Goal: Obtain resource: Obtain resource

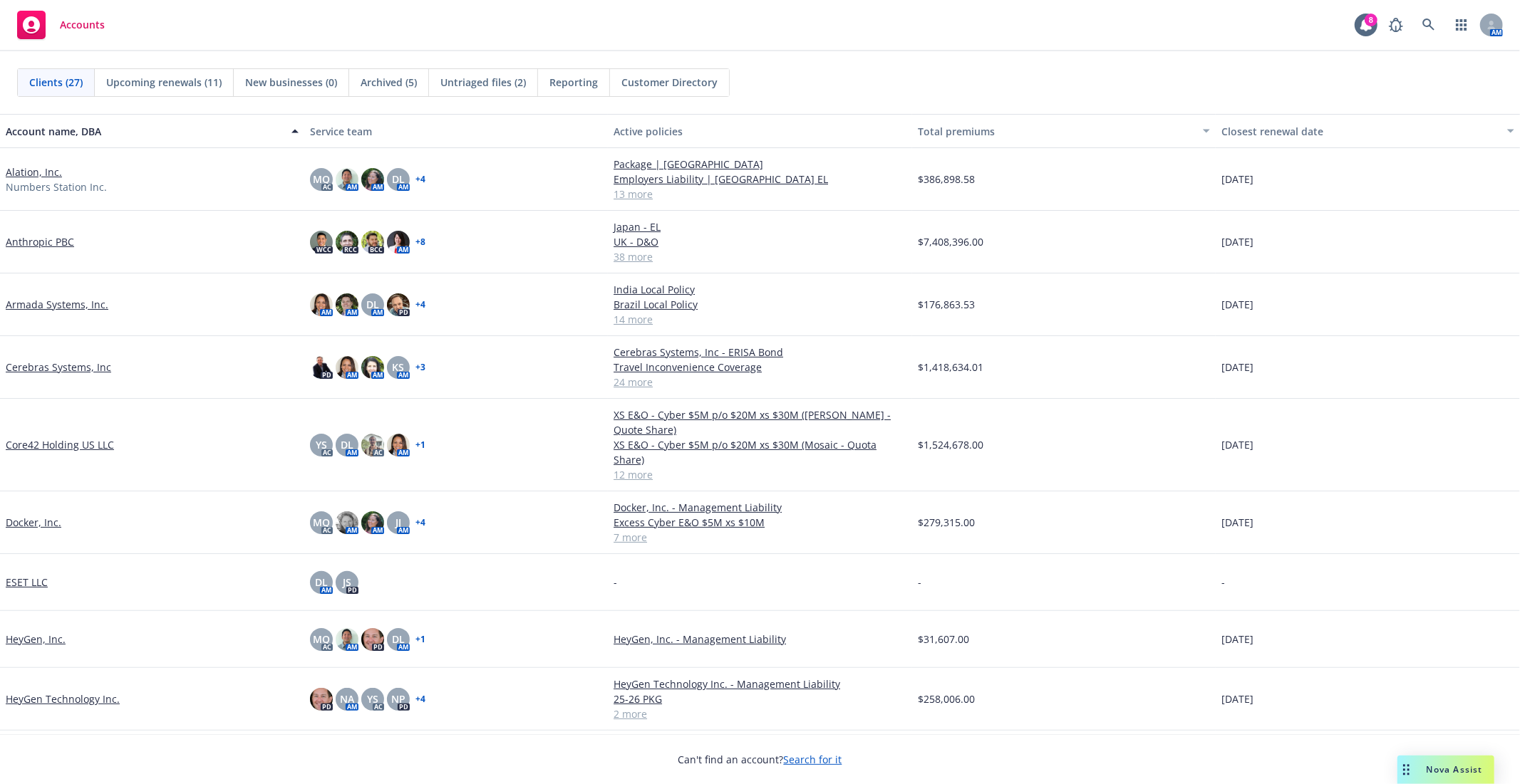
click at [44, 371] on link "Cerebras Systems, Inc" at bounding box center [58, 367] width 106 height 15
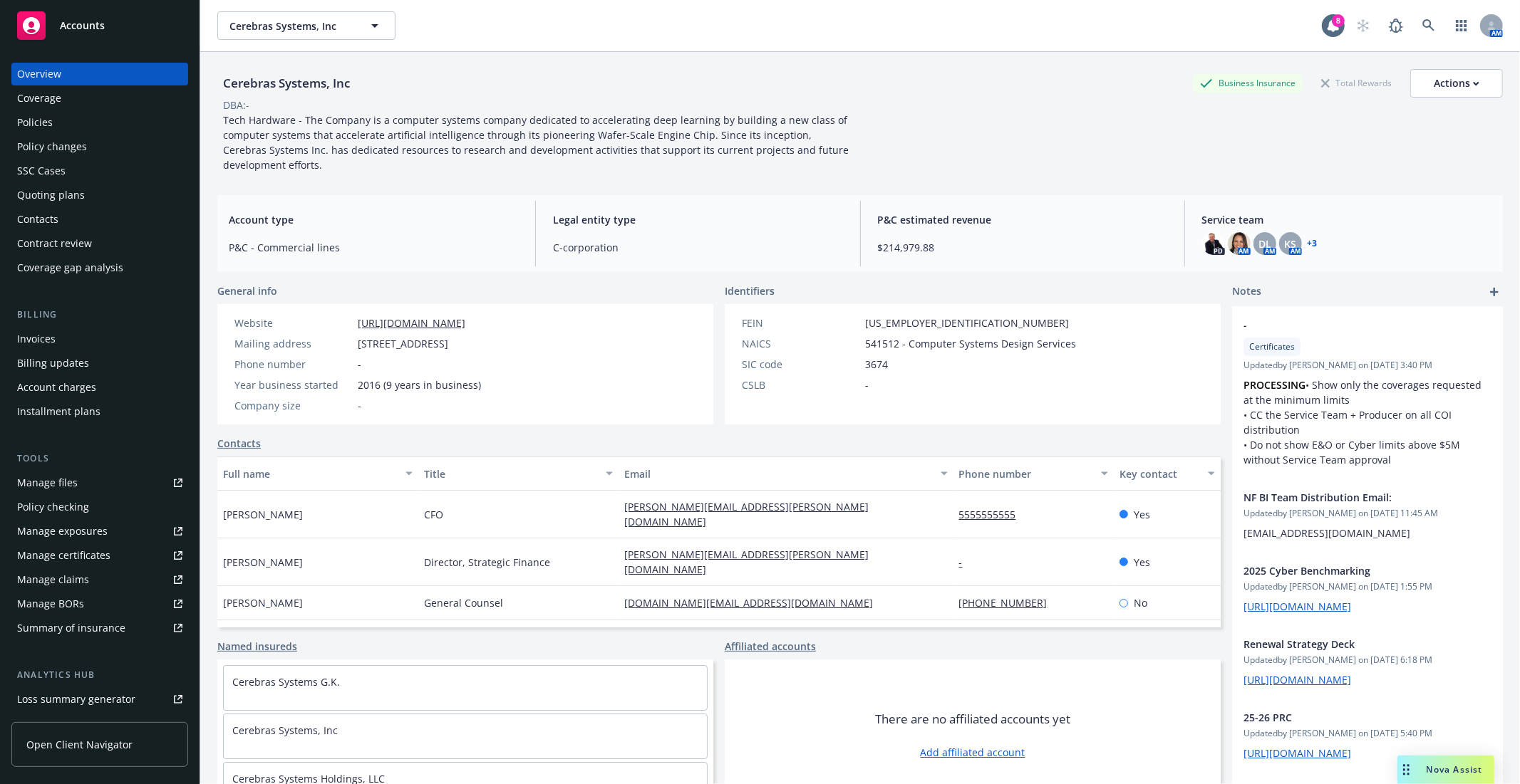
click at [61, 490] on div "Manage files" at bounding box center [47, 482] width 60 height 23
click at [258, 44] on div "Cerebras Systems, Inc Cerebras Systems, Inc 8 AM" at bounding box center [860, 25] width 1320 height 52
click at [257, 23] on span "Cerebras Systems, Inc" at bounding box center [290, 25] width 123 height 15
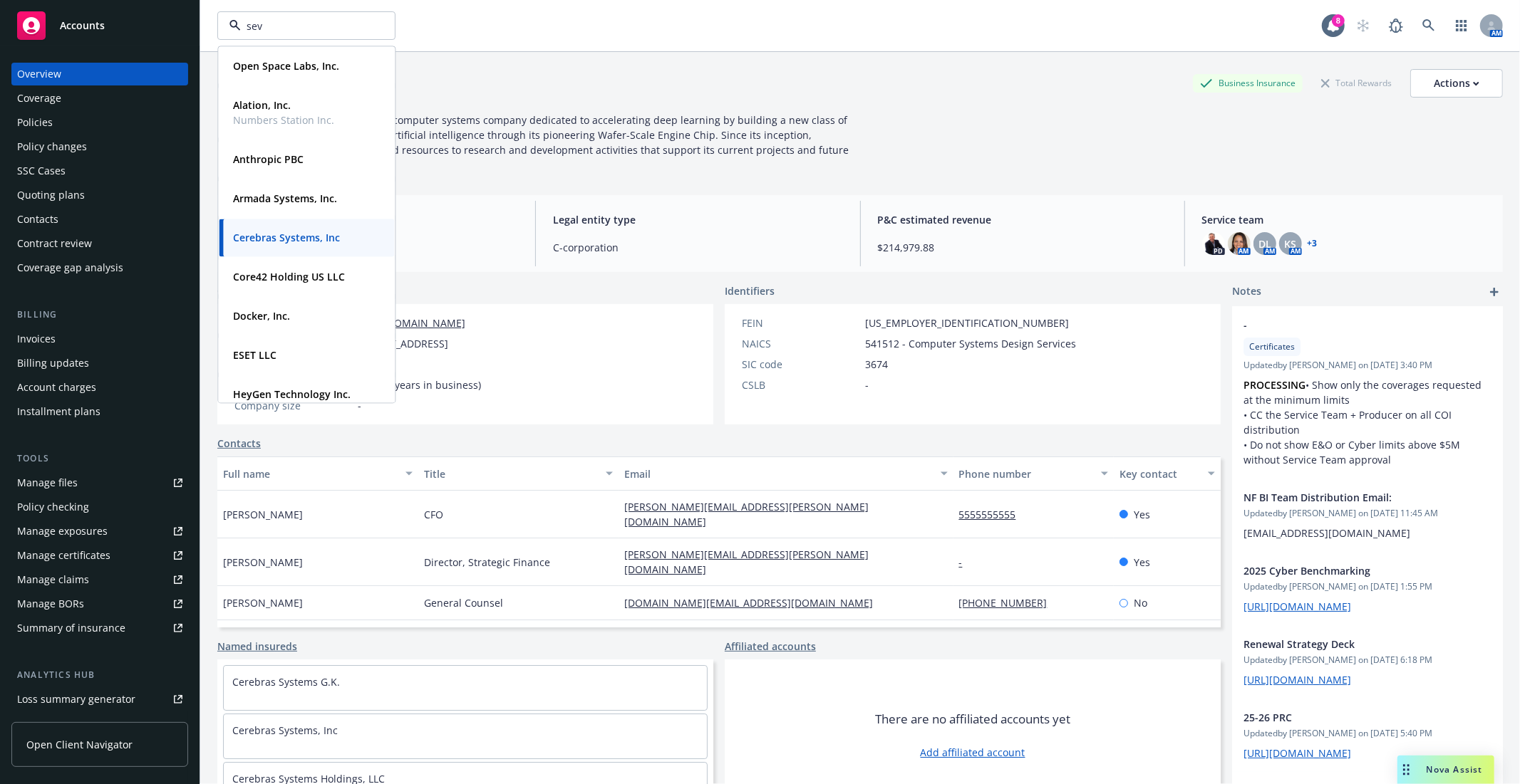
type input "seve"
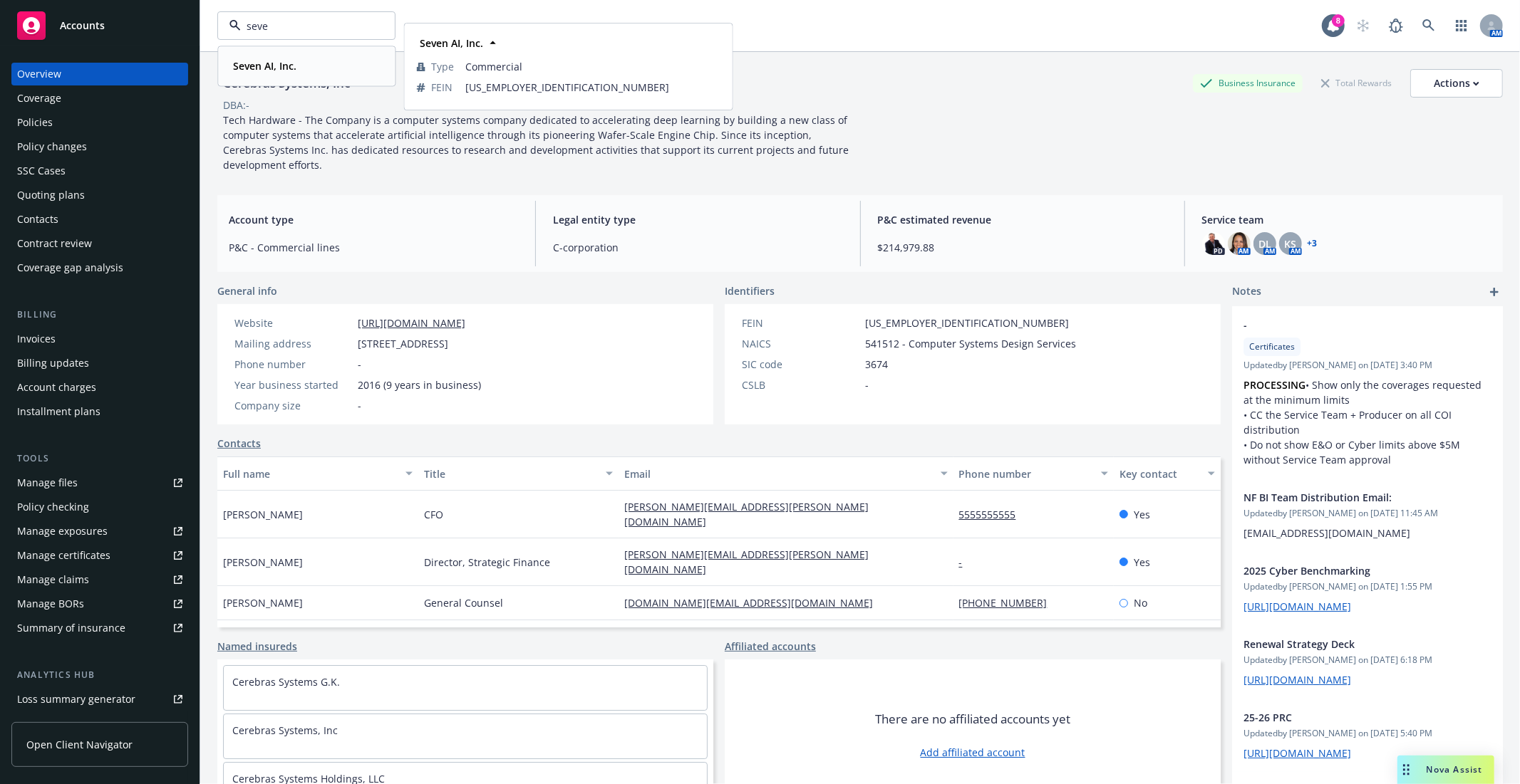
click at [268, 65] on strong "Seven AI, Inc." at bounding box center [264, 65] width 63 height 14
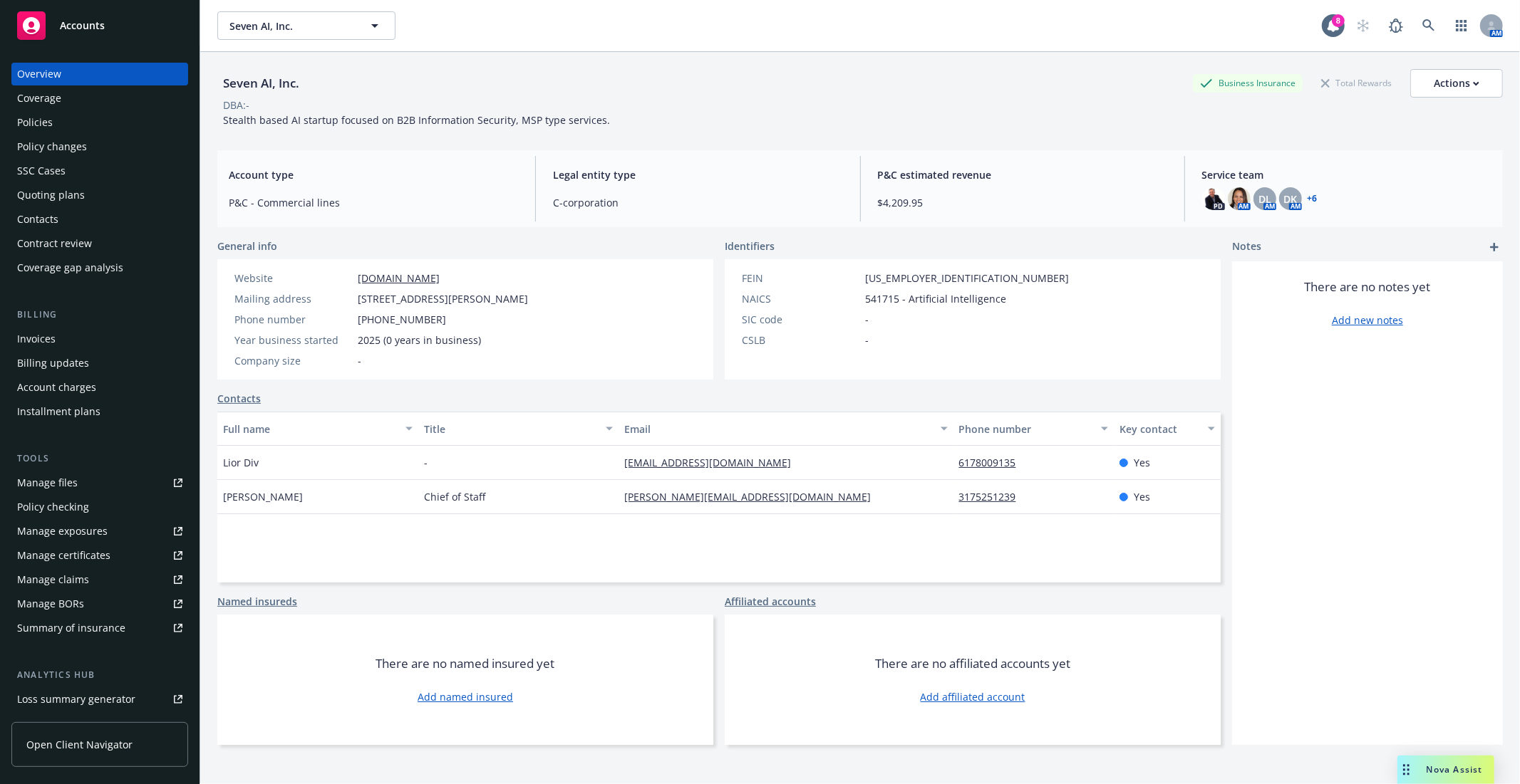
click at [68, 114] on div "Policies" at bounding box center [100, 122] width 165 height 23
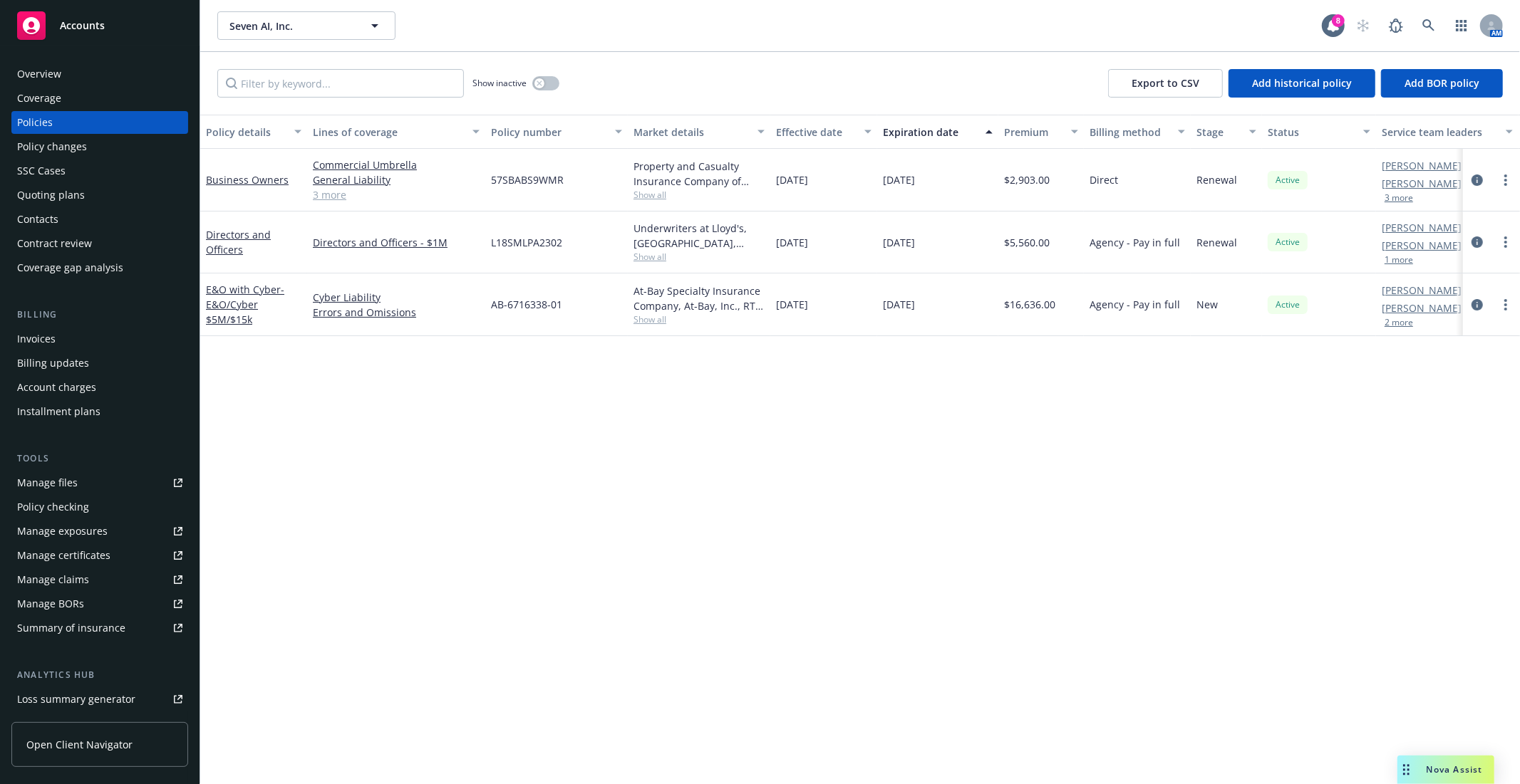
click at [722, 548] on div "Policy details Lines of coverage Policy number Market details Effective date Ex…" at bounding box center [860, 449] width 1320 height 670
click at [425, 479] on div "Policy details Lines of coverage Policy number Market details Effective date Ex…" at bounding box center [860, 449] width 1320 height 670
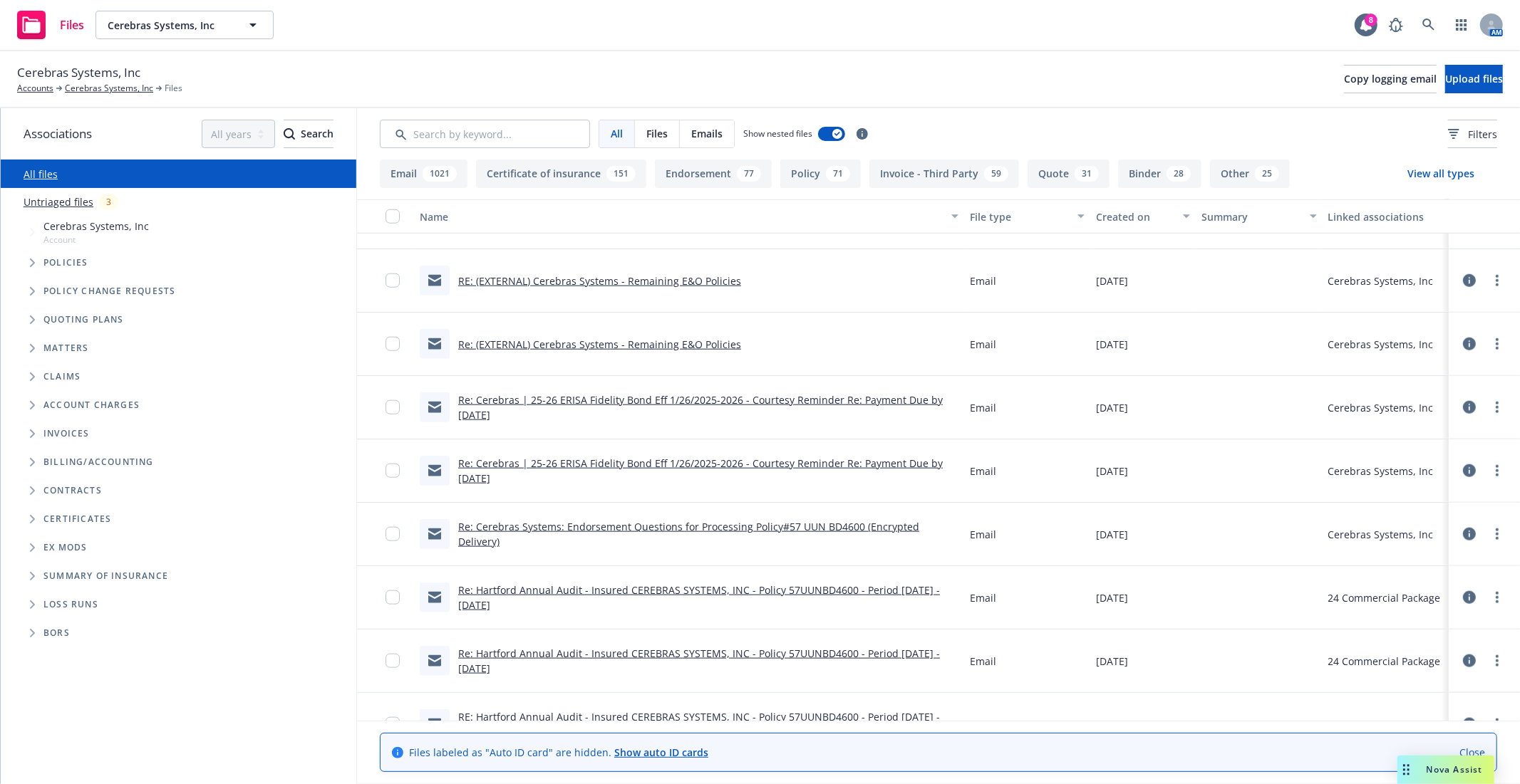
scroll to position [1265, 0]
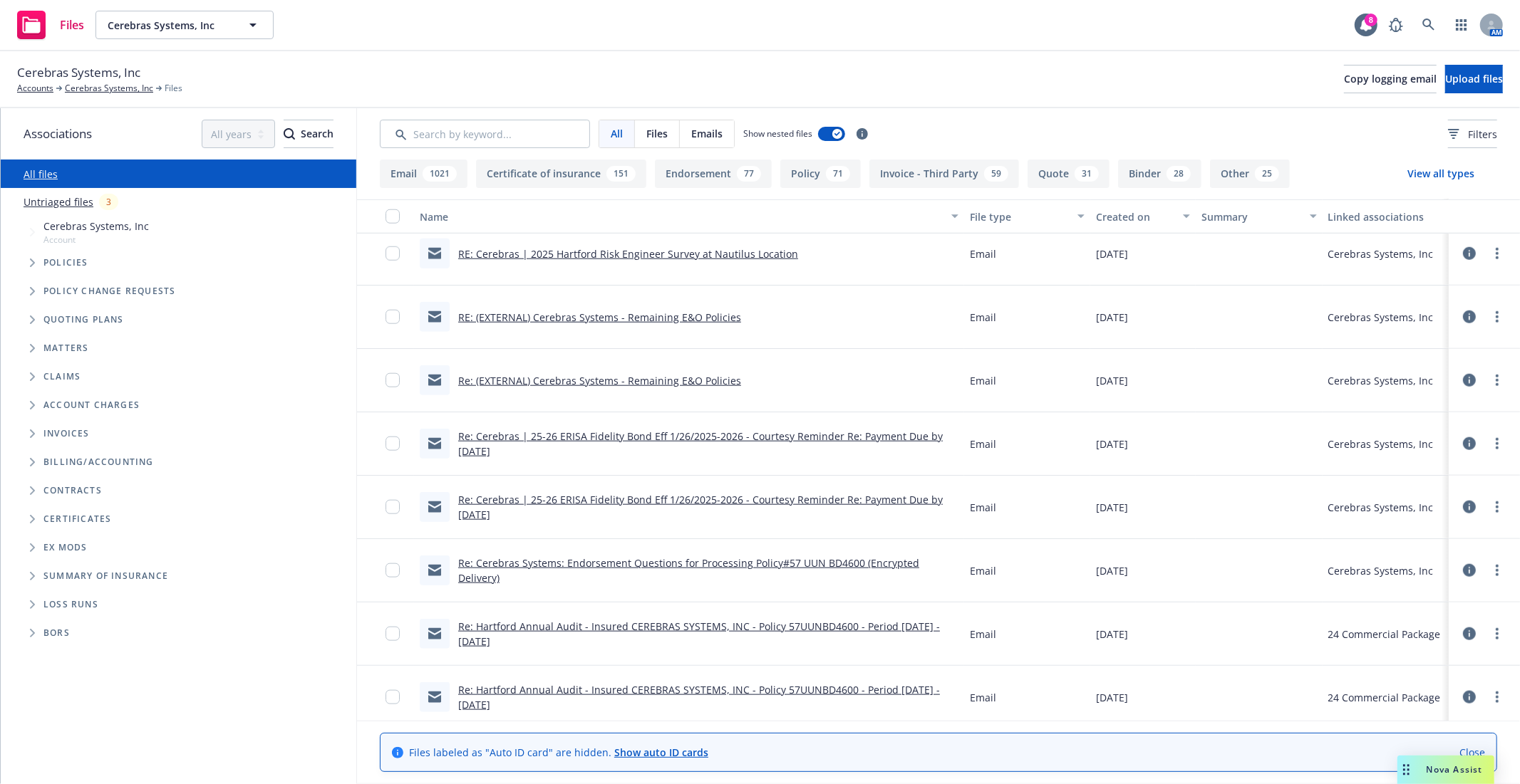
click at [49, 265] on span "Policies" at bounding box center [66, 263] width 45 height 9
click at [34, 260] on icon "Tree Example" at bounding box center [33, 263] width 6 height 9
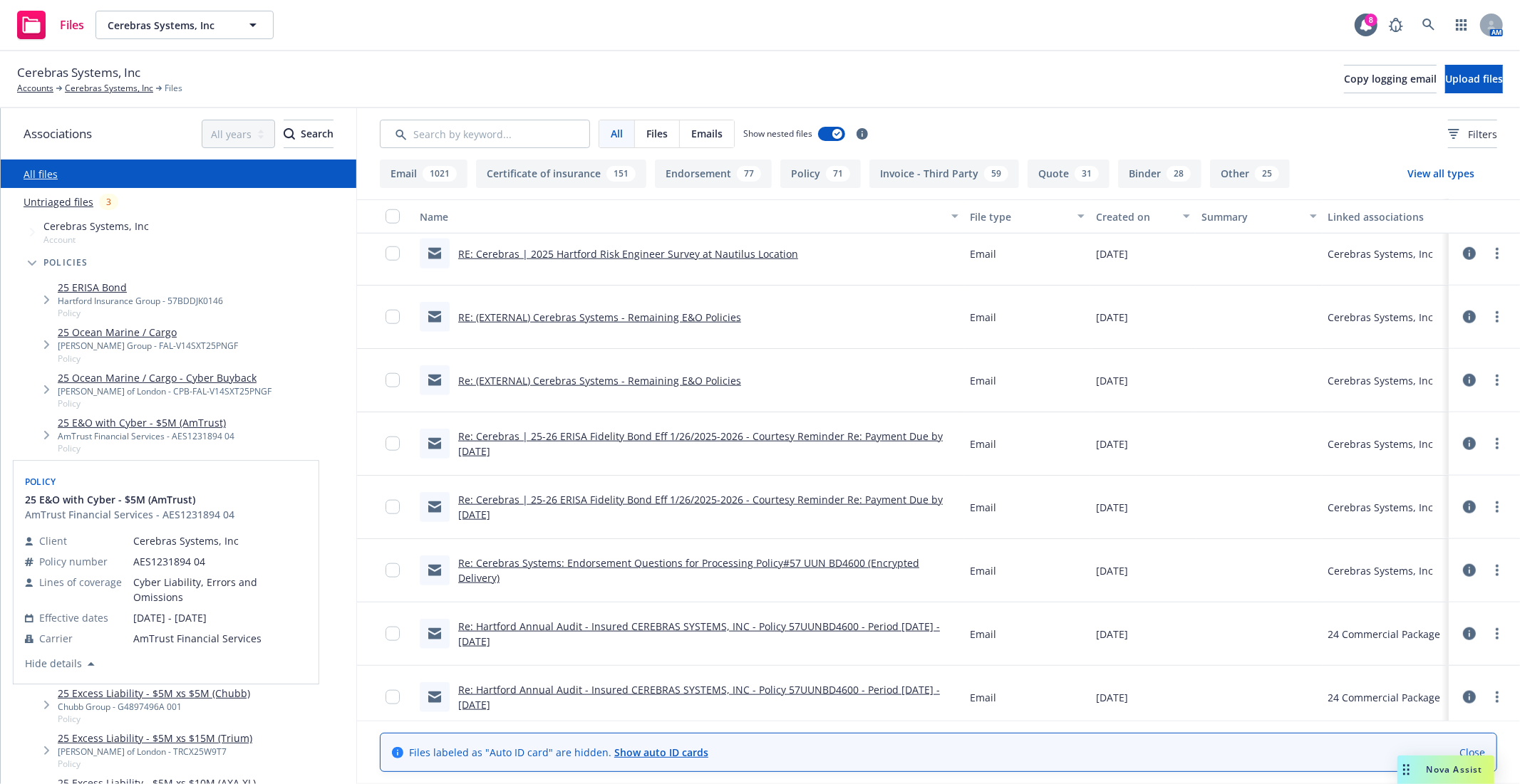
click at [143, 424] on link "25 E&O with Cyber - $5M (AmTrust)" at bounding box center [146, 423] width 177 height 15
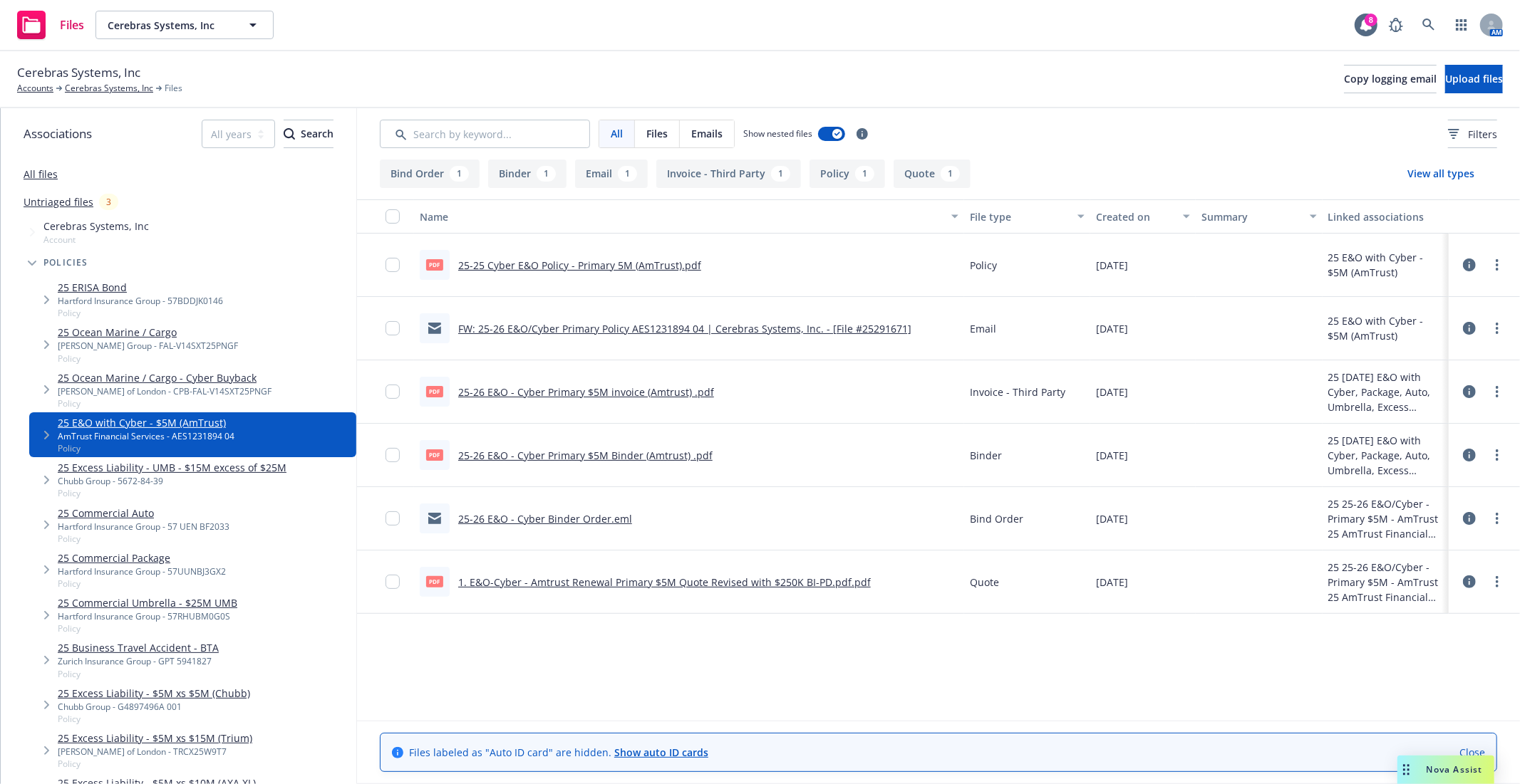
click at [1008, 139] on div "All Files Emails Show nested files Filters" at bounding box center [939, 134] width 1118 height 28
click at [103, 220] on span "Cerebras Systems, Inc" at bounding box center [96, 226] width 106 height 15
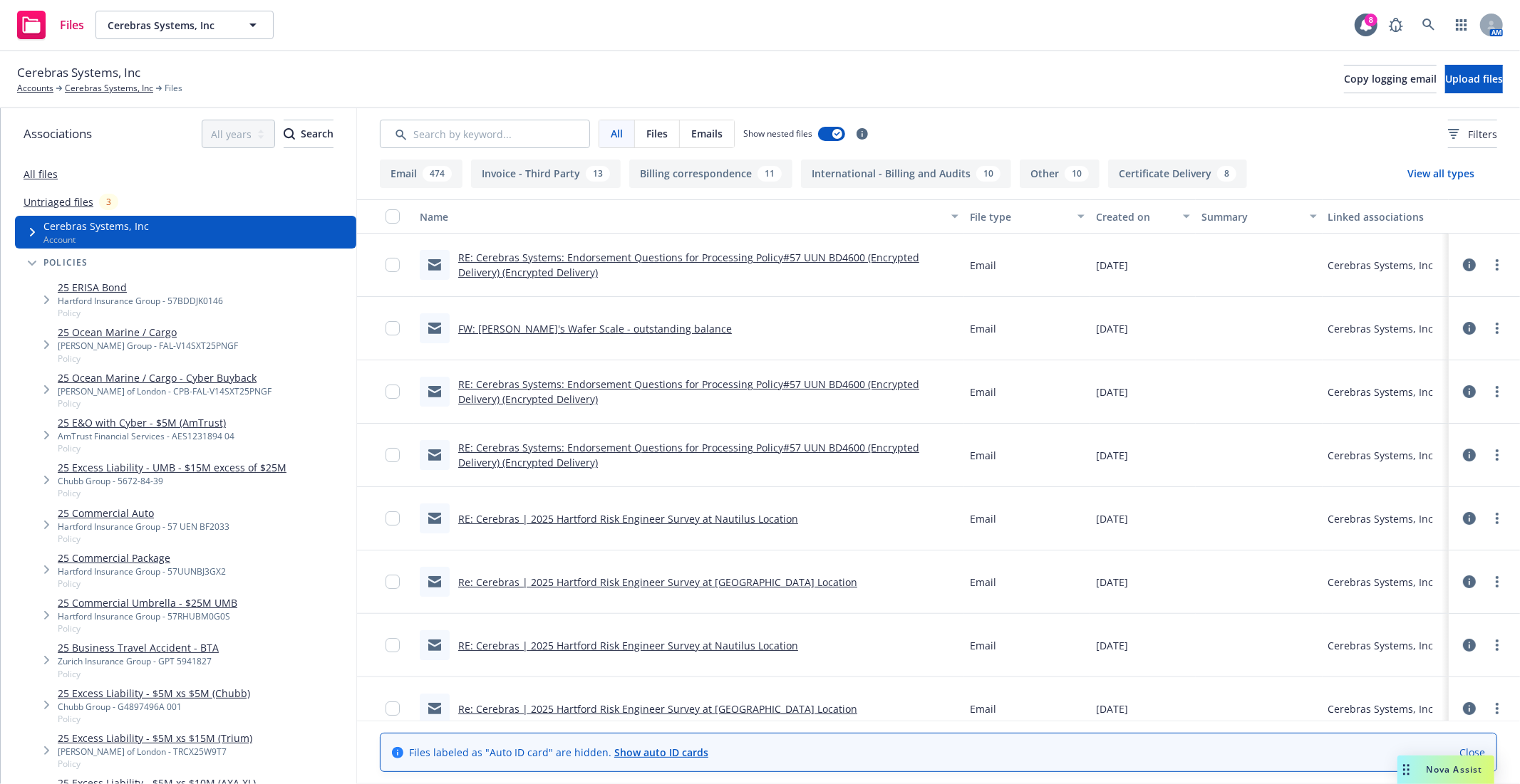
click at [88, 201] on link "Untriaged files" at bounding box center [58, 201] width 70 height 15
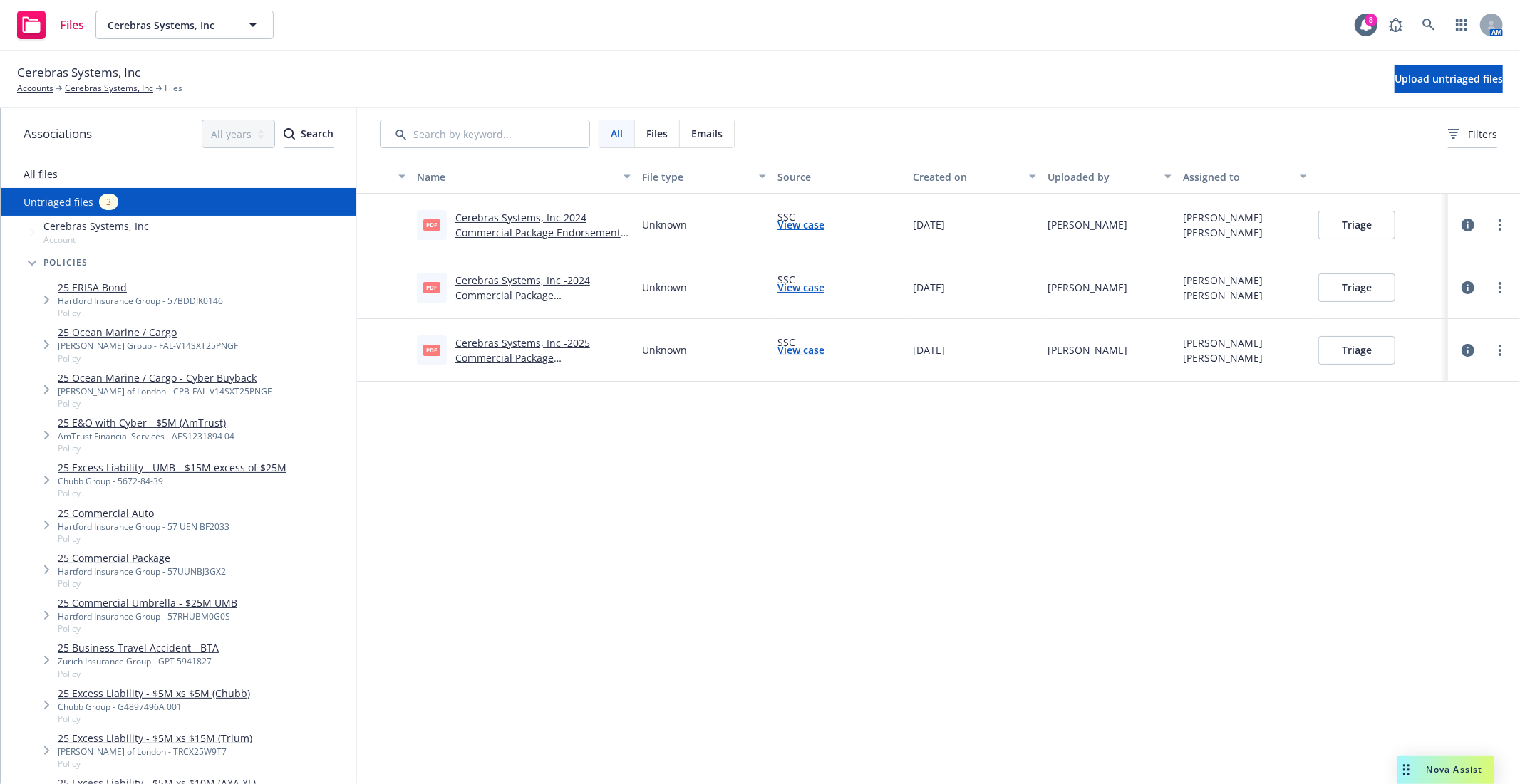
click at [31, 181] on div "All files" at bounding box center [178, 173] width 356 height 28
click at [33, 179] on link "All files" at bounding box center [40, 174] width 34 height 14
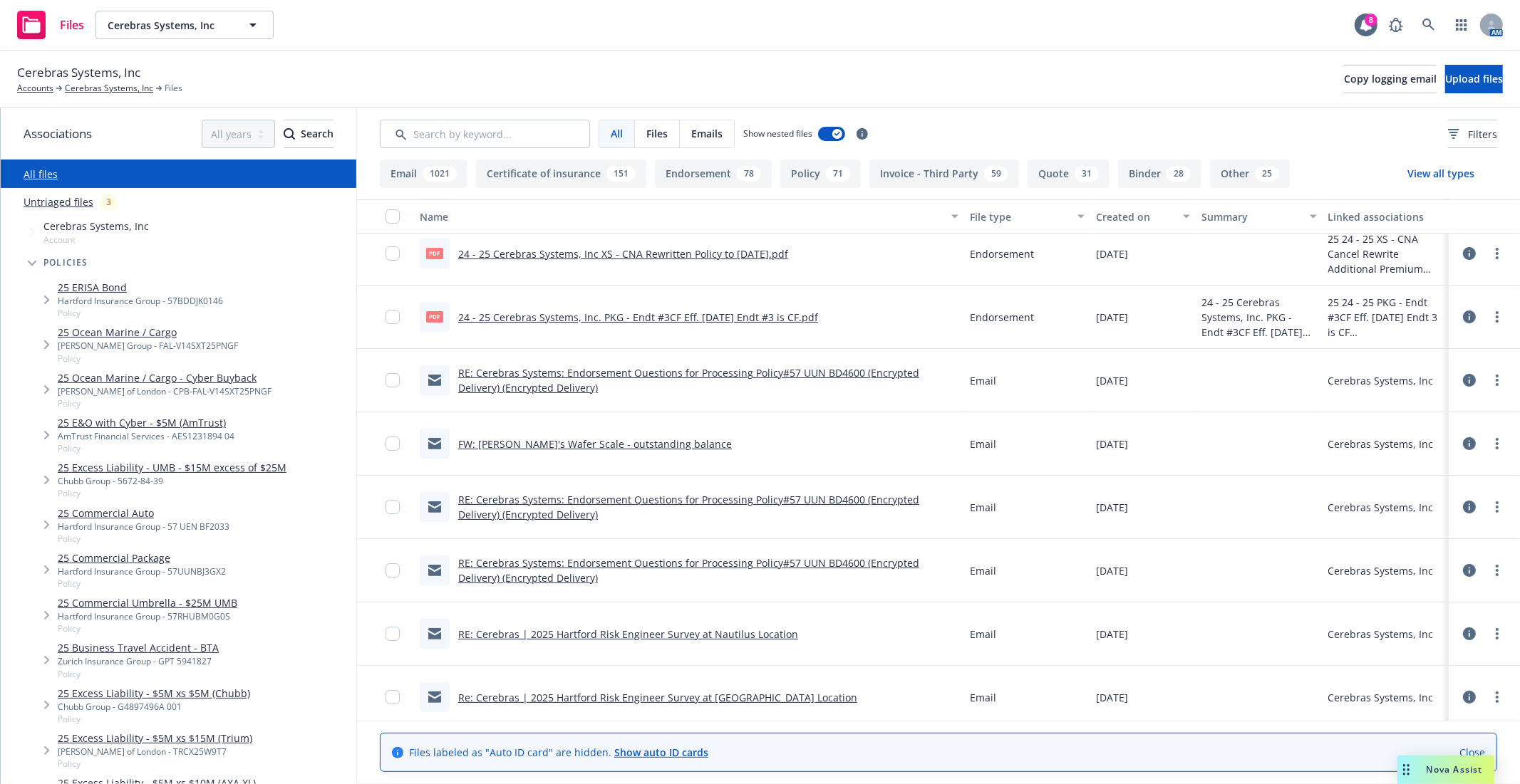
scroll to position [158, 0]
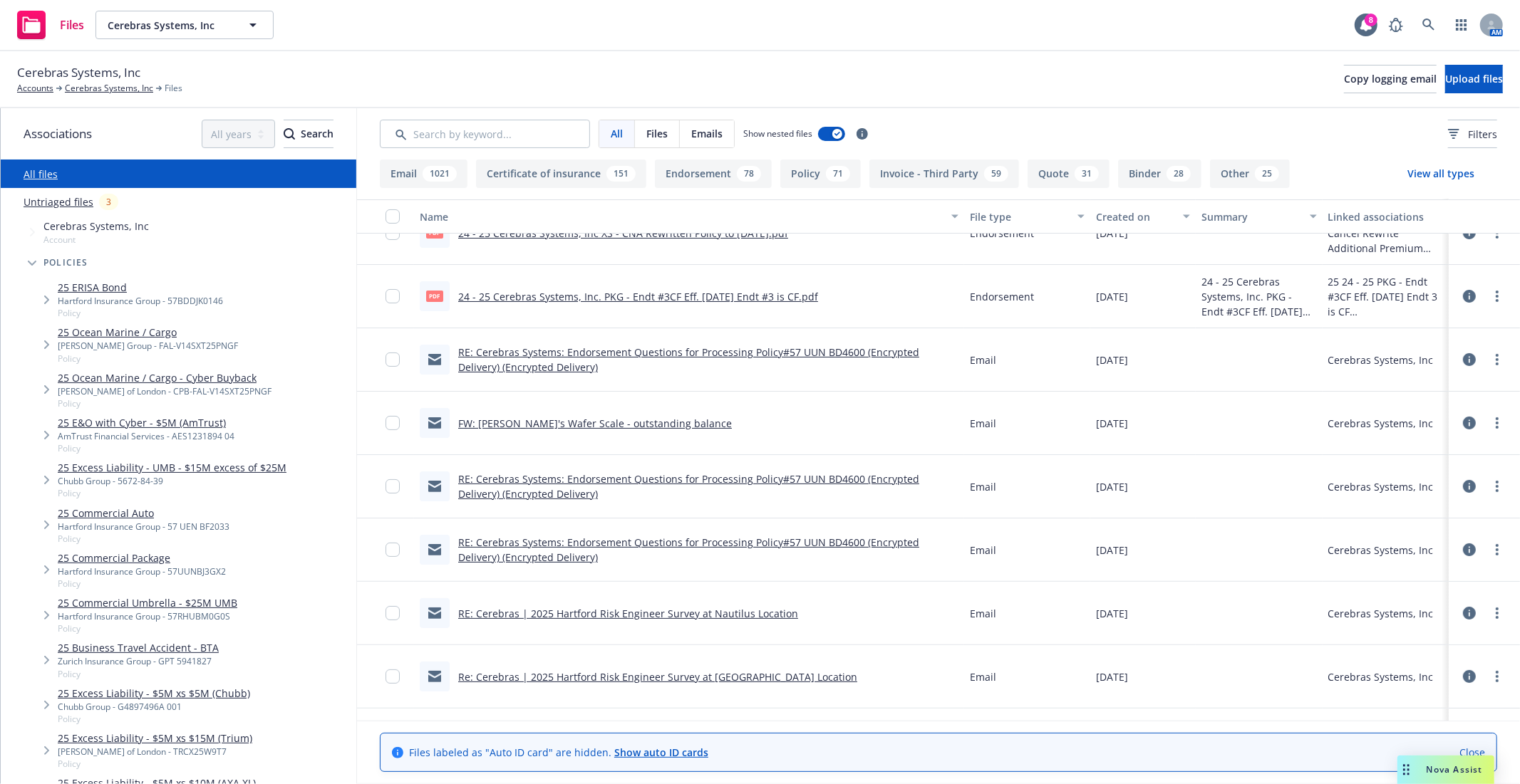
click at [818, 357] on link "RE: Cerebras Systems: Endorsement Questions for Processing Policy#57 UUN BD4600…" at bounding box center [689, 359] width 461 height 28
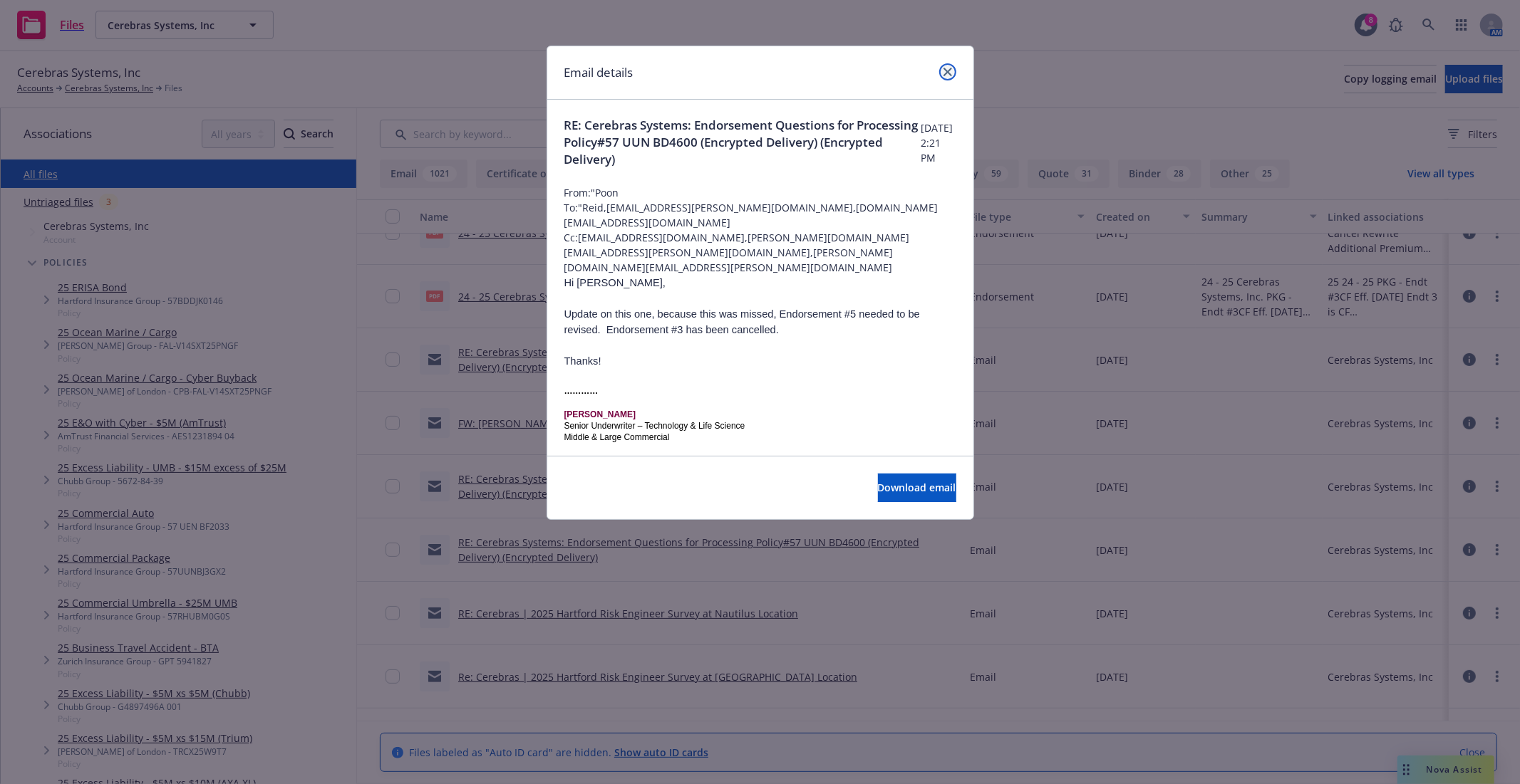
click at [952, 74] on link "close" at bounding box center [948, 72] width 17 height 17
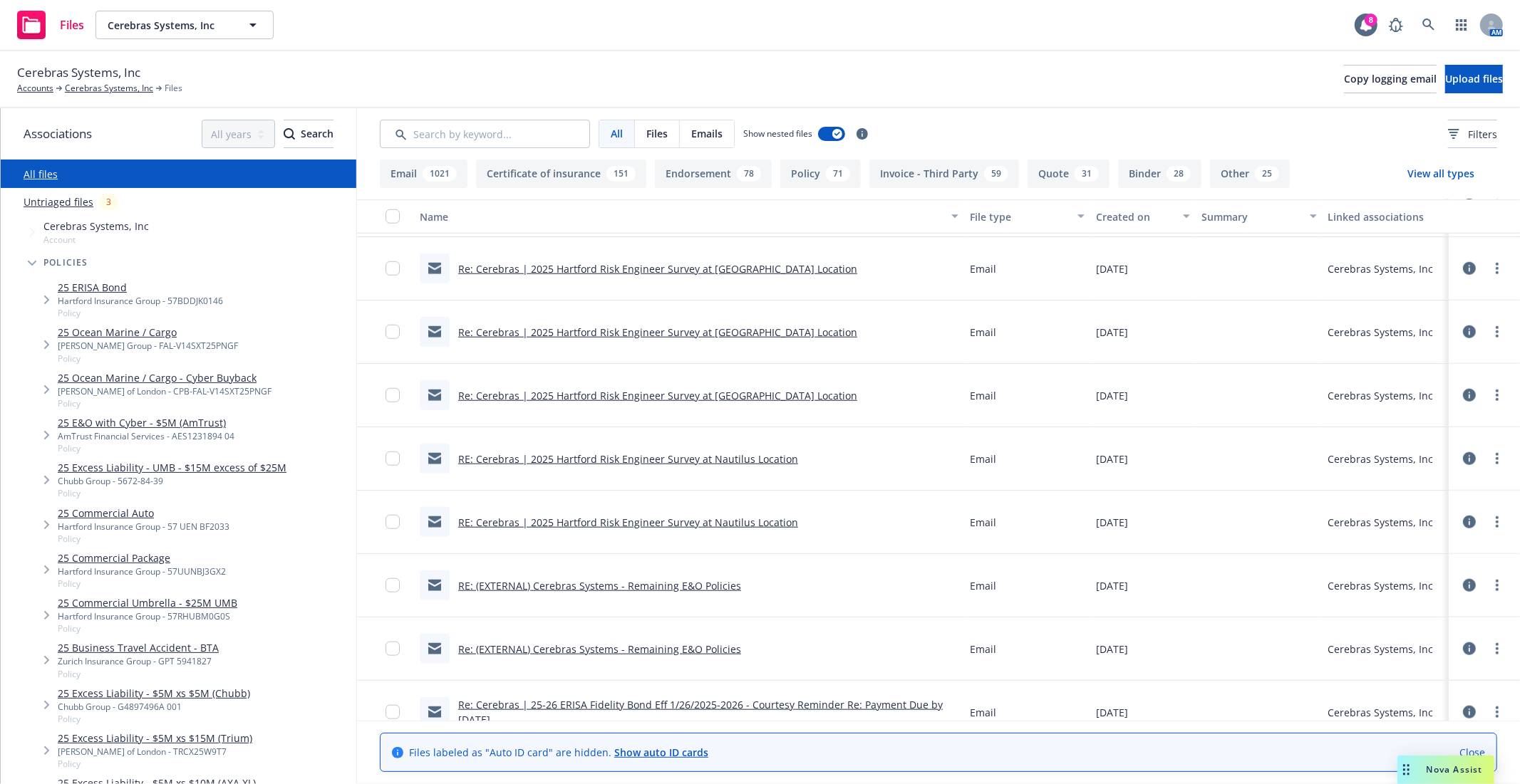
scroll to position [1187, 0]
click at [617, 528] on link "RE: (EXTERNAL) Cerebras Systems - Remaining E&O Policies" at bounding box center [600, 524] width 283 height 14
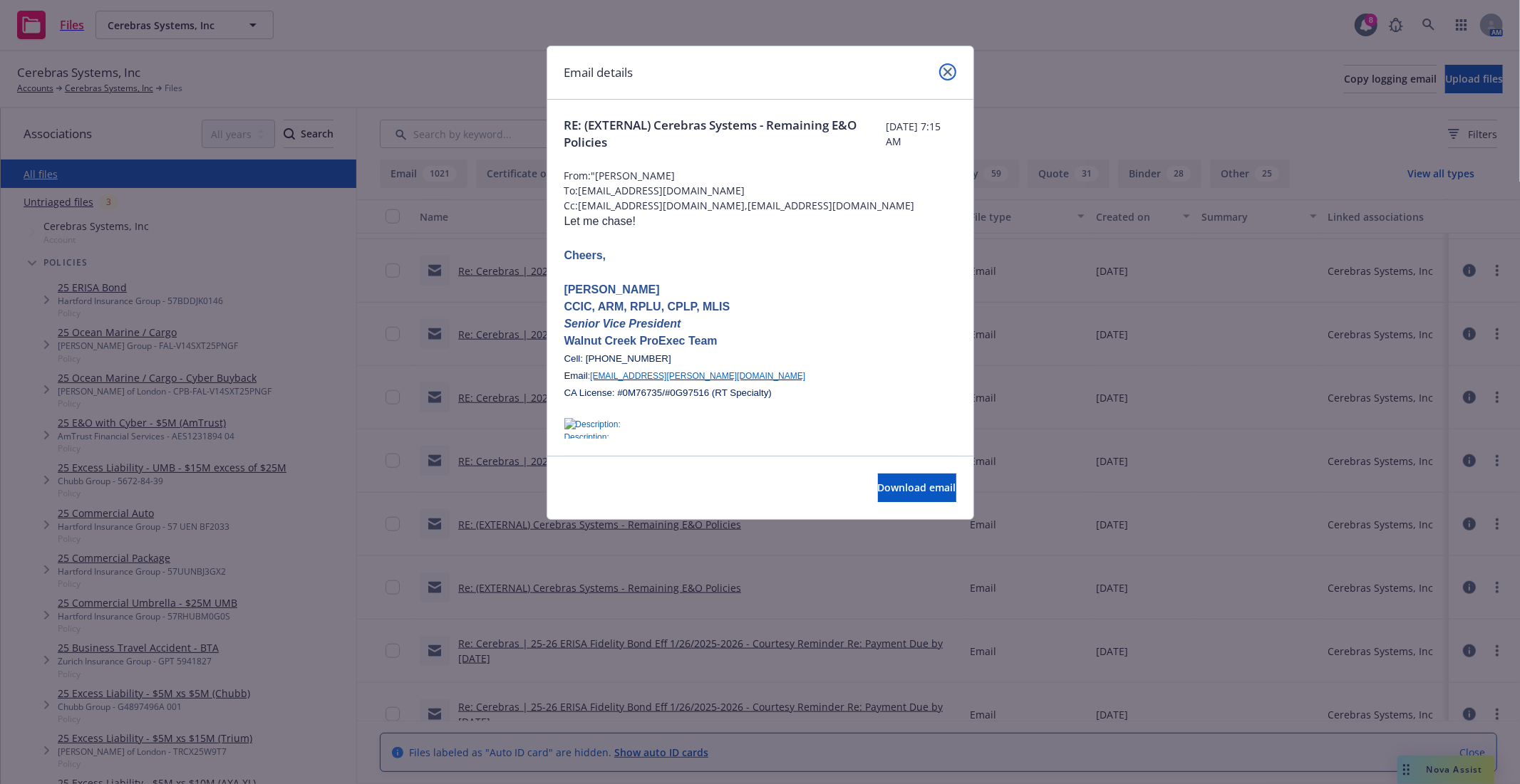
click at [945, 65] on link "close" at bounding box center [948, 72] width 17 height 17
